Goal: Transaction & Acquisition: Book appointment/travel/reservation

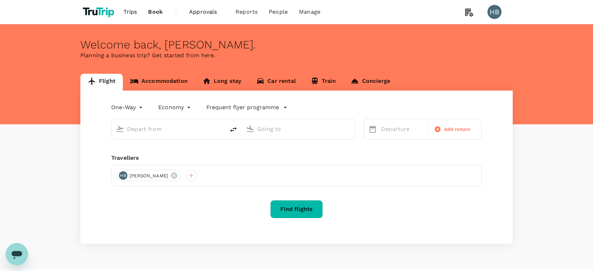
type input "roundtrip"
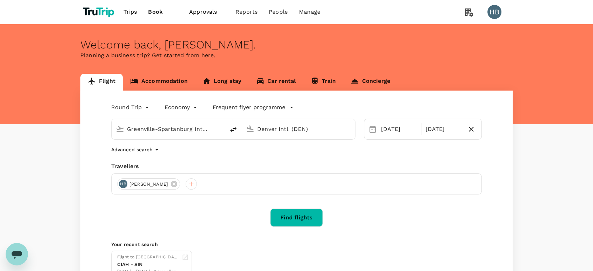
type input "Greenville-Spartanburg Intl (GSP)"
type input "Denver Intl (DEN)"
click at [160, 78] on link "Accommodation" at bounding box center [159, 82] width 72 height 17
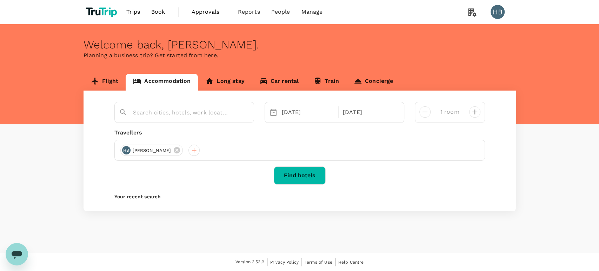
type input "The Domain Hotel"
click at [191, 114] on input "The Domain Hotel" at bounding box center [181, 112] width 97 height 11
click at [244, 114] on icon "Clear" at bounding box center [244, 112] width 7 height 7
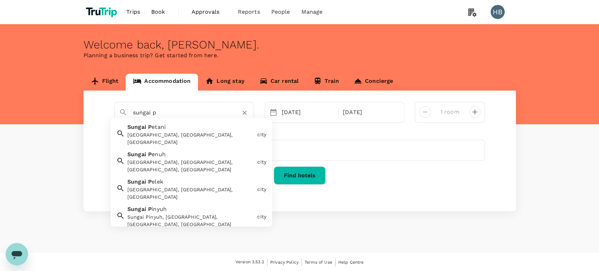
click at [238, 133] on div "[GEOGRAPHIC_DATA], [GEOGRAPHIC_DATA], [GEOGRAPHIC_DATA]" at bounding box center [190, 139] width 127 height 15
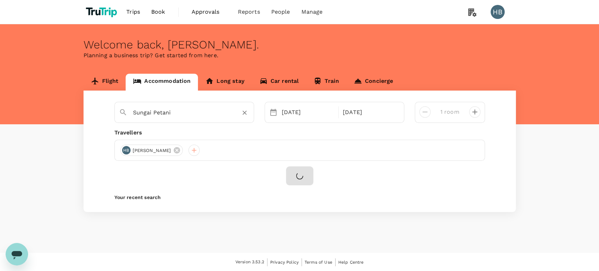
type input "Sungai Petani"
click at [305, 116] on div "17 Nov" at bounding box center [308, 112] width 58 height 14
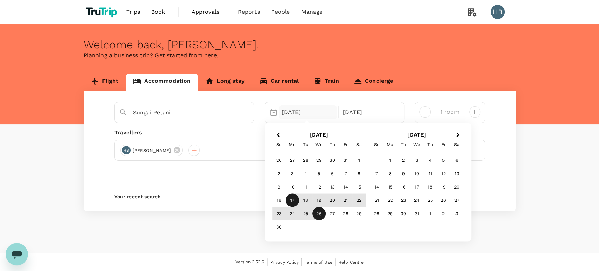
click at [295, 197] on div "17" at bounding box center [292, 199] width 13 height 13
click at [329, 201] on div "20" at bounding box center [332, 199] width 13 height 13
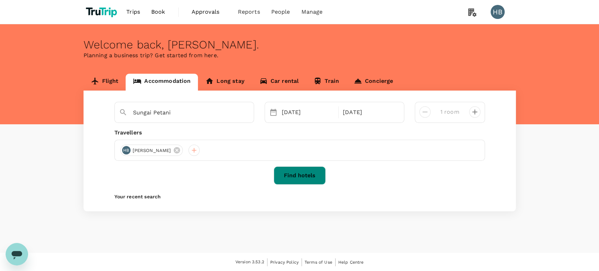
click at [317, 174] on button "Find hotels" at bounding box center [300, 175] width 52 height 18
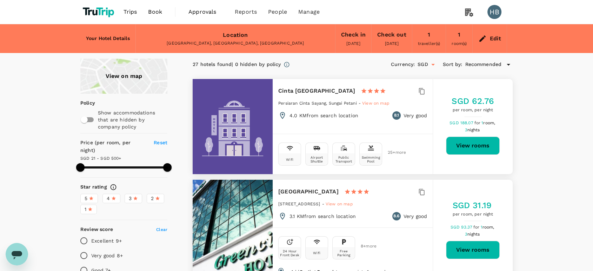
type input "499.68"
click at [351, 35] on div "Check in" at bounding box center [353, 35] width 25 height 10
click at [493, 42] on div "Edit" at bounding box center [496, 39] width 12 height 10
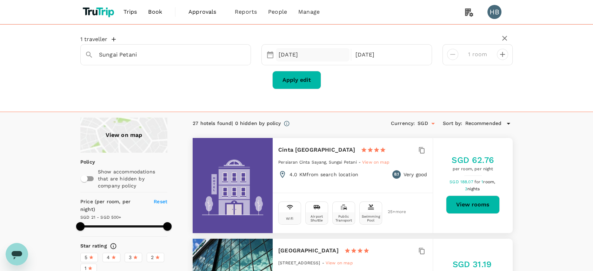
click at [309, 57] on div "17 Nov" at bounding box center [313, 55] width 74 height 14
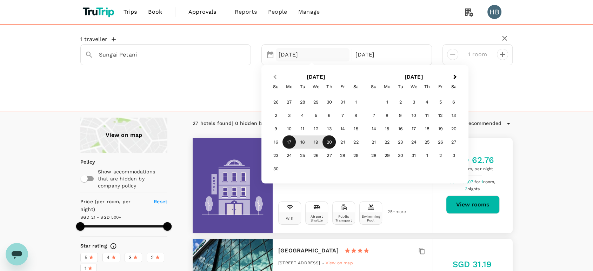
click at [275, 78] on span "Previous Month" at bounding box center [275, 77] width 0 height 8
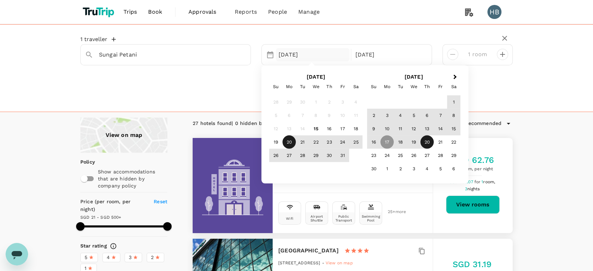
click at [289, 141] on div "20" at bounding box center [289, 142] width 13 height 13
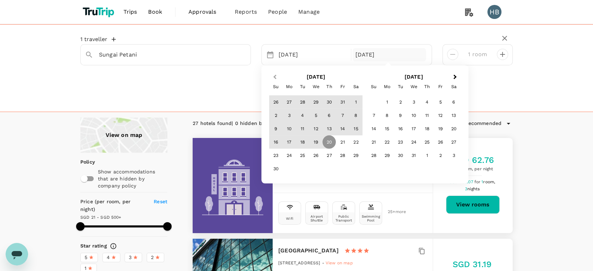
click at [275, 77] on span "Previous Month" at bounding box center [275, 77] width 0 height 8
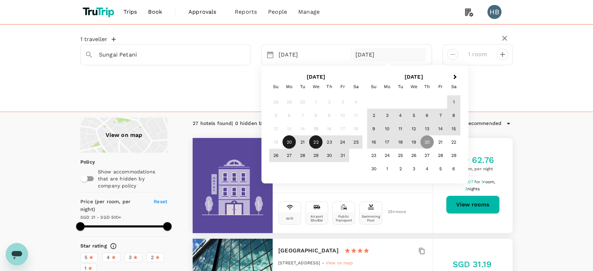
click at [315, 141] on div "22" at bounding box center [315, 142] width 13 height 13
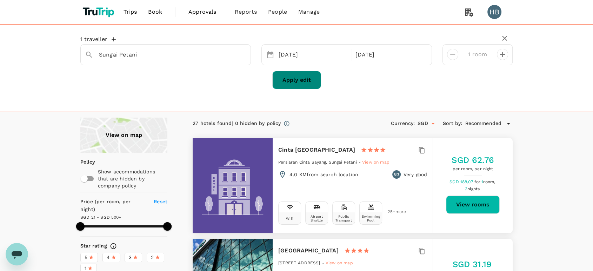
click at [308, 78] on button "Apply edit" at bounding box center [296, 80] width 49 height 18
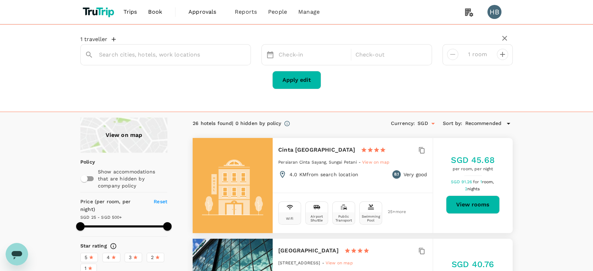
type input "Sungai Petani"
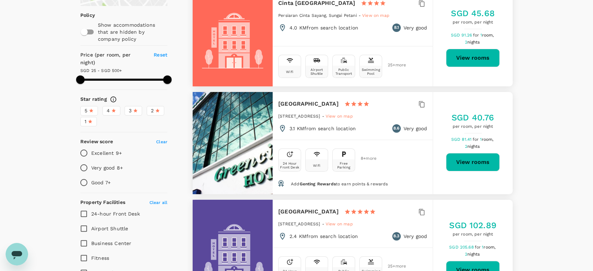
scroll to position [146, 0]
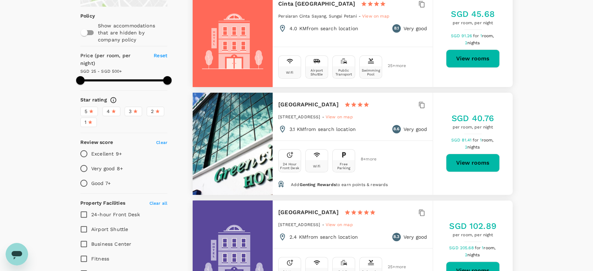
click at [112, 108] on div "4" at bounding box center [111, 111] width 9 height 7
click at [0, 0] on input "4" at bounding box center [0, 0] width 0 height 0
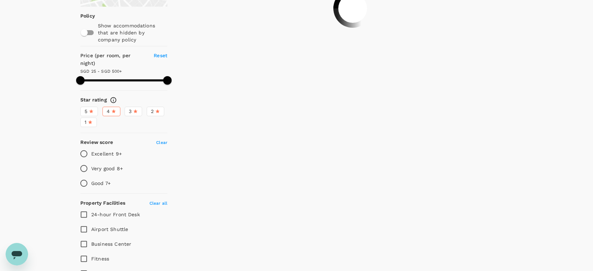
type input "499.15"
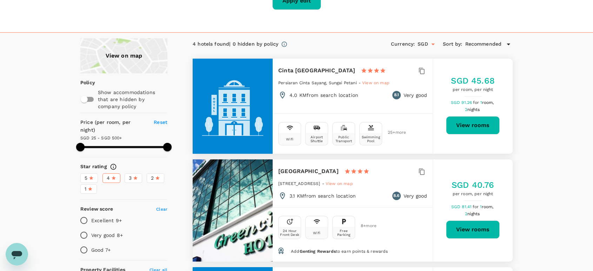
scroll to position [81, 0]
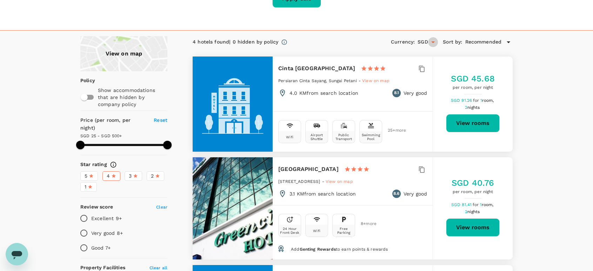
click at [433, 44] on icon "Open" at bounding box center [433, 42] width 8 height 8
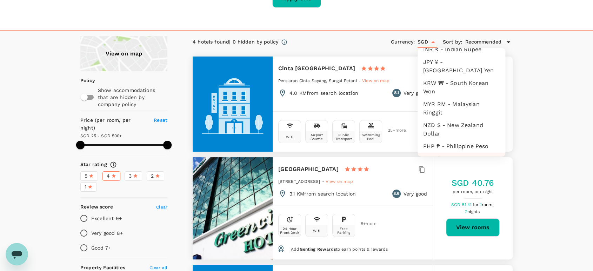
scroll to position [146, 0]
click at [455, 115] on li "MYR RM - Malaysian Ringgit" at bounding box center [462, 109] width 88 height 21
type input "MYR"
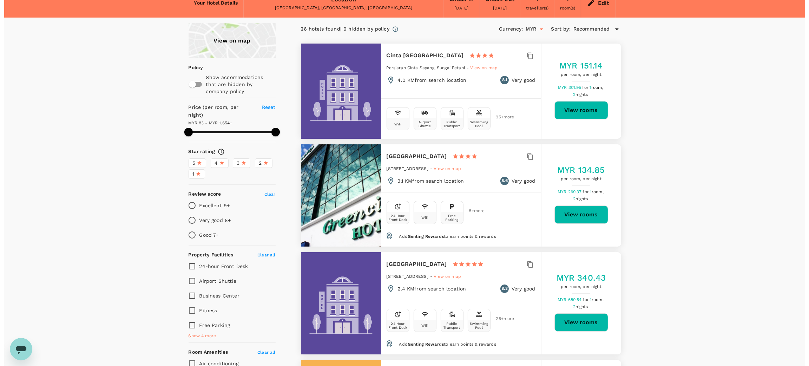
scroll to position [37, 0]
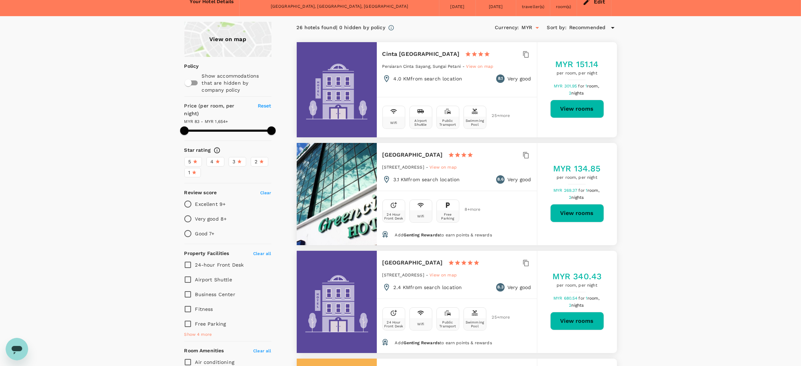
click at [388, 57] on h6 "Cinta [GEOGRAPHIC_DATA]" at bounding box center [420, 54] width 77 height 10
copy div "Cinta [GEOGRAPHIC_DATA]"
type input "499.15"
